Goal: Book appointment/travel/reservation

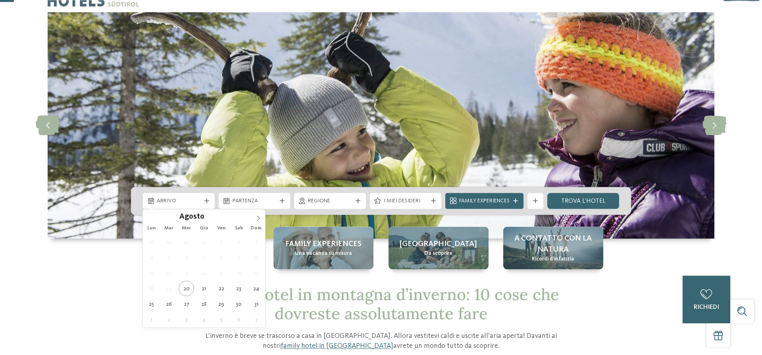
scroll to position [40, 0]
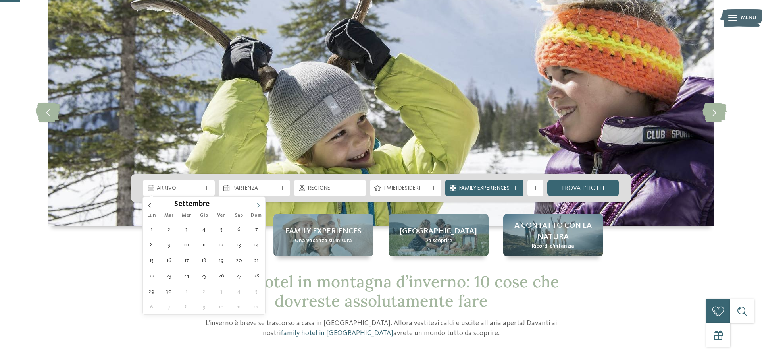
click at [262, 203] on span at bounding box center [258, 203] width 13 height 13
click at [261, 203] on span at bounding box center [258, 203] width 13 height 13
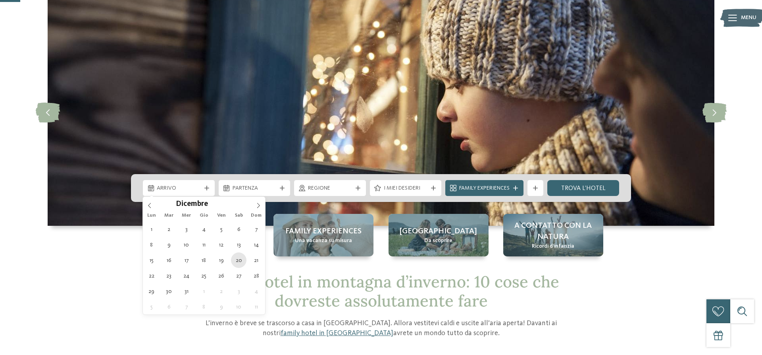
type div "[DATE]"
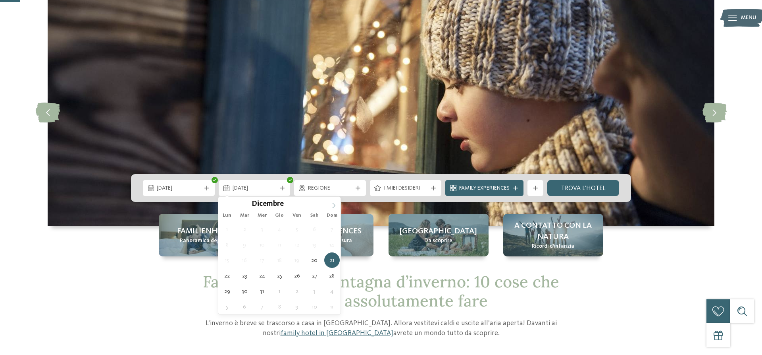
type input "****"
click at [334, 201] on span at bounding box center [333, 203] width 13 height 13
type div "[DATE]"
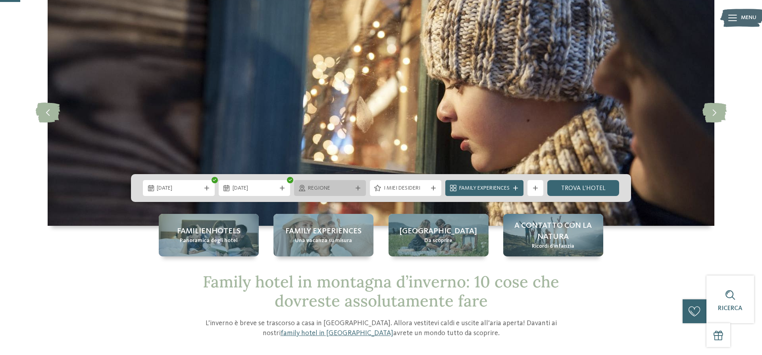
click at [341, 185] on span "Regione" at bounding box center [330, 188] width 44 height 8
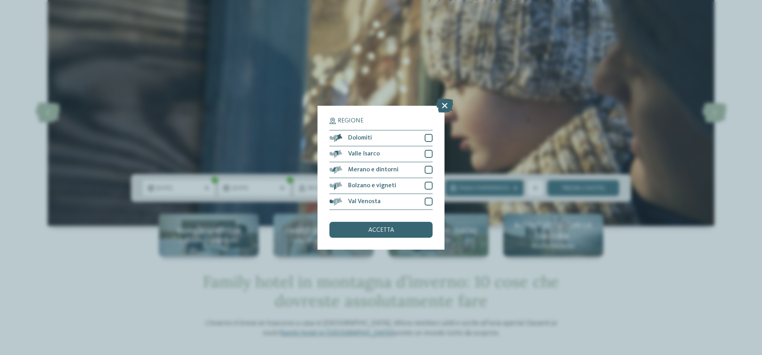
click at [433, 137] on div "Regione Dolomiti [GEOGRAPHIC_DATA]" at bounding box center [381, 178] width 127 height 144
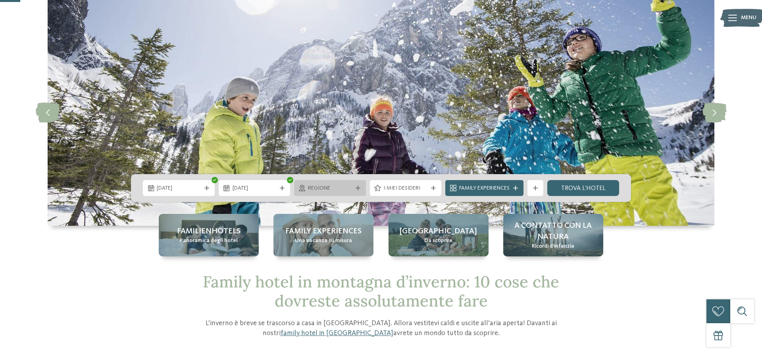
click at [352, 183] on div "Regione" at bounding box center [330, 187] width 48 height 9
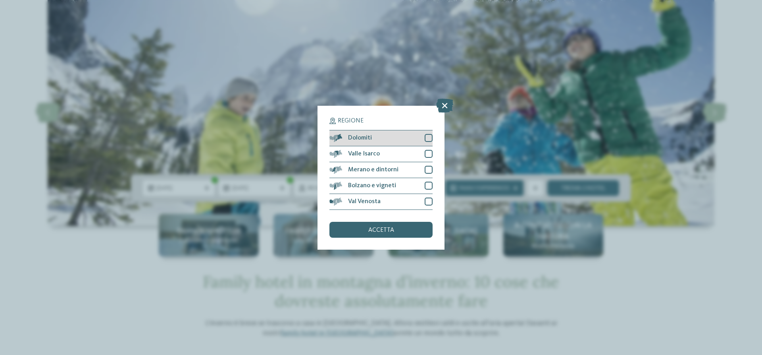
click at [428, 137] on div at bounding box center [429, 138] width 8 height 8
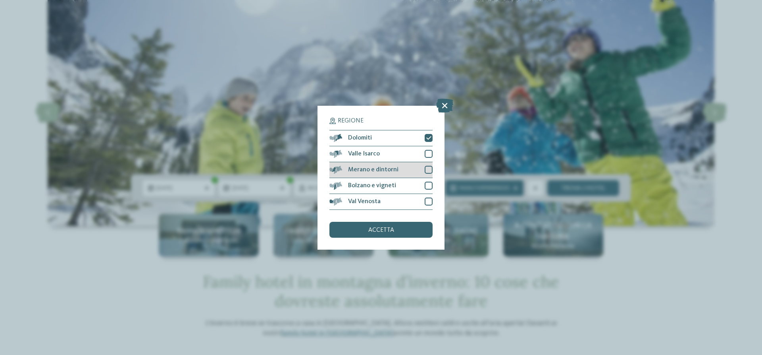
click at [426, 166] on div at bounding box center [429, 170] width 8 height 8
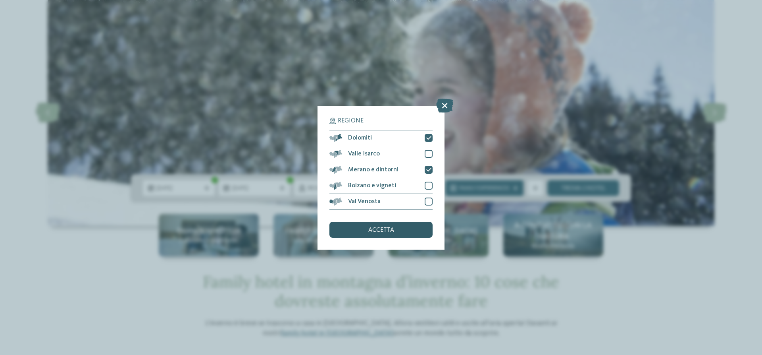
click at [406, 230] on div "accetta" at bounding box center [381, 230] width 103 height 16
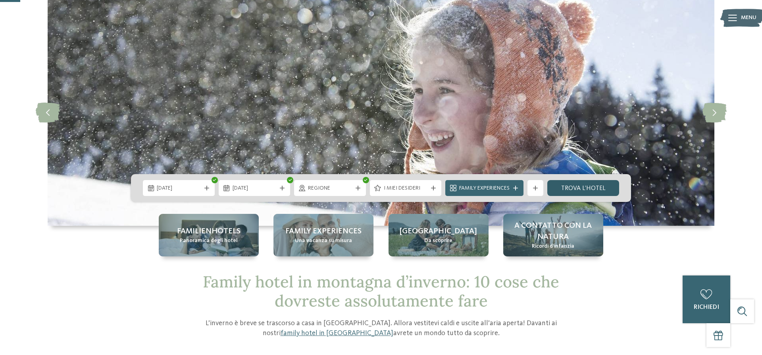
click at [582, 182] on link "trova l’hotel" at bounding box center [584, 188] width 72 height 16
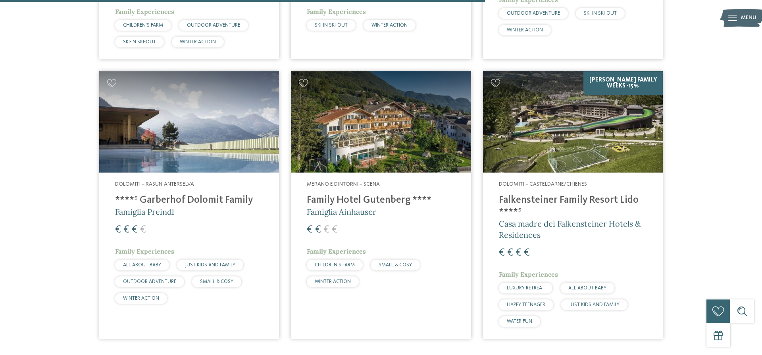
scroll to position [740, 0]
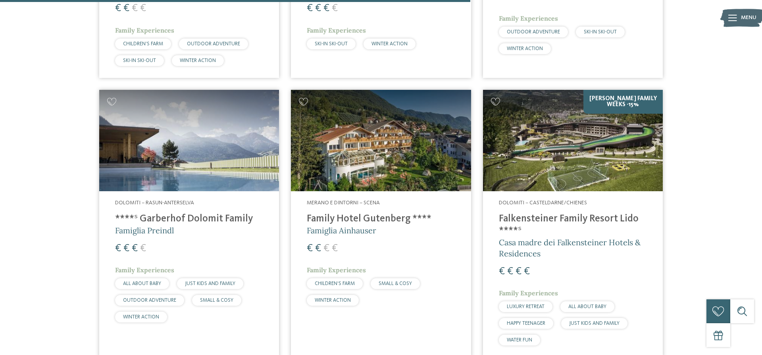
click at [168, 213] on h4 "****ˢ Garberhof Dolomit Family" at bounding box center [189, 219] width 148 height 12
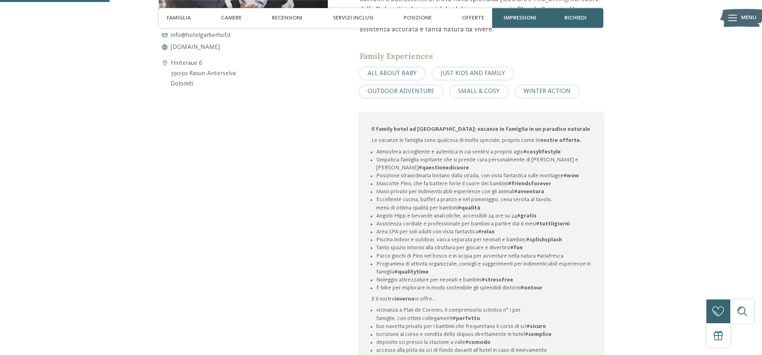
scroll to position [445, 0]
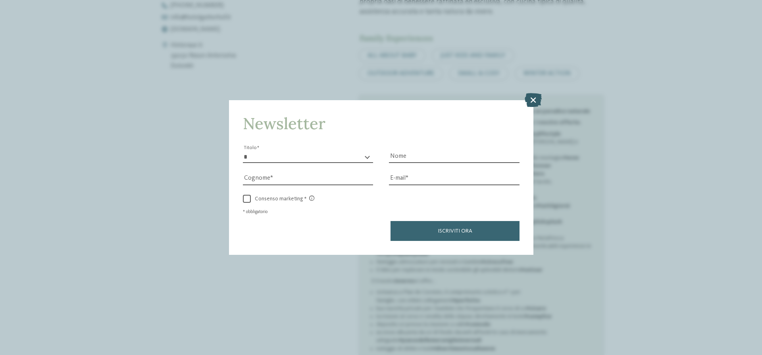
click at [531, 99] on icon at bounding box center [533, 100] width 17 height 14
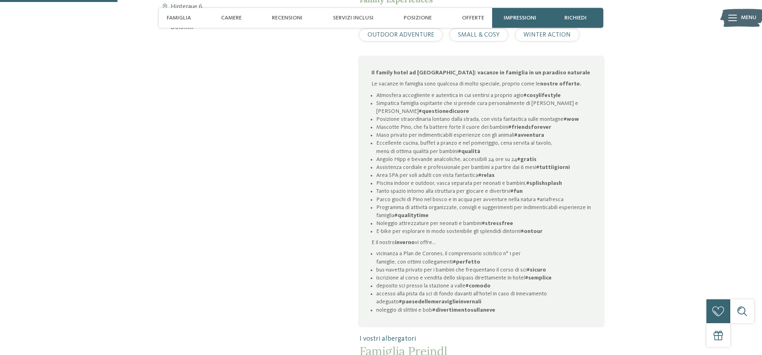
scroll to position [526, 0]
